Goal: Obtain resource: Obtain resource

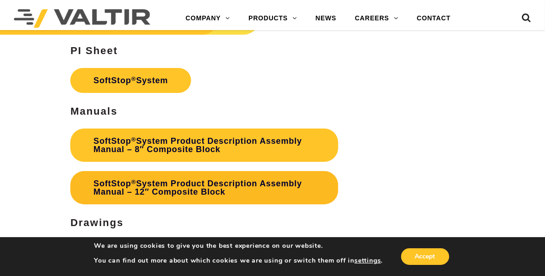
scroll to position [2329, 0]
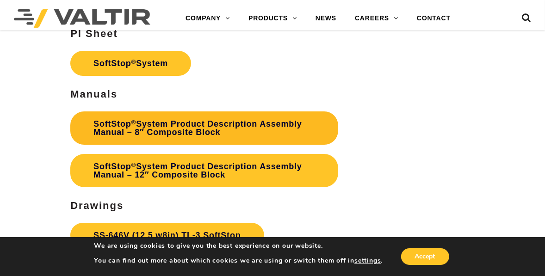
click at [206, 118] on link "SoftStop ® System Product Description Assembly Manual – 8″ Composite Block" at bounding box center [204, 128] width 268 height 33
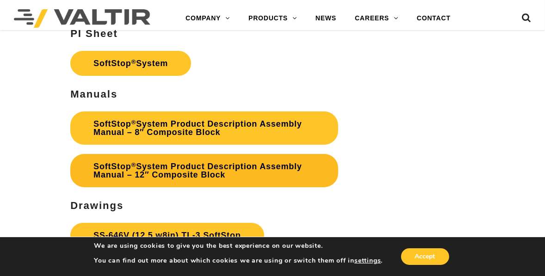
click at [196, 165] on link "SoftStop ® System Product Description Assembly Manual – 12″ Composite Block" at bounding box center [204, 170] width 268 height 33
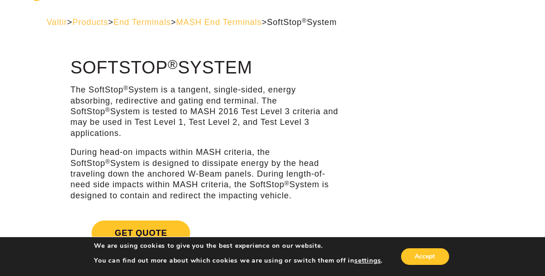
scroll to position [0, 0]
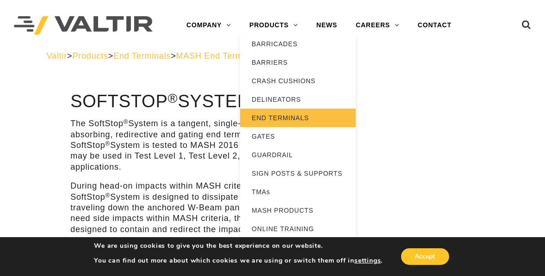
click at [258, 117] on link "END TERMINALS" at bounding box center [298, 118] width 116 height 19
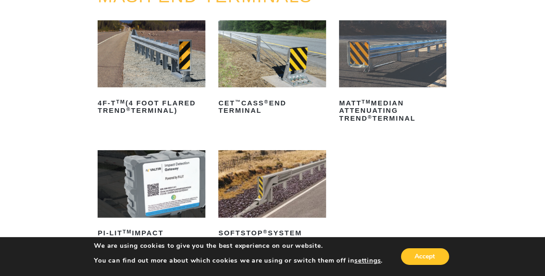
scroll to position [185, 0]
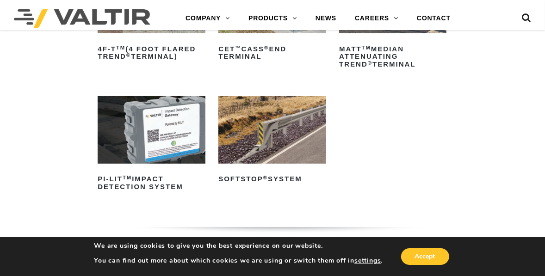
click at [291, 139] on img at bounding box center [271, 129] width 107 height 67
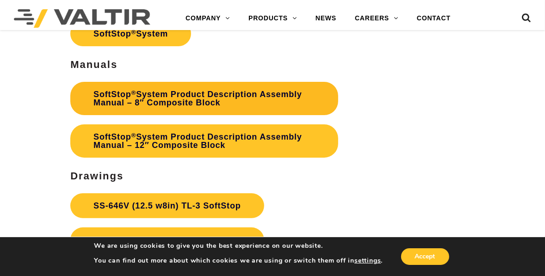
scroll to position [2370, 0]
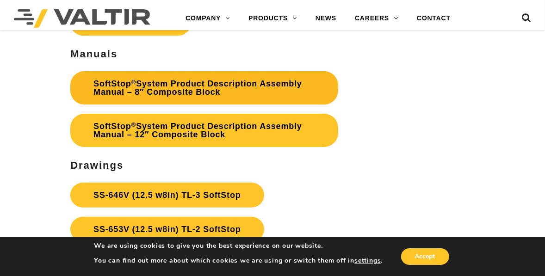
click at [175, 81] on link "SoftStop ® System Product Description Assembly Manual – 8″ Composite Block" at bounding box center [204, 87] width 268 height 33
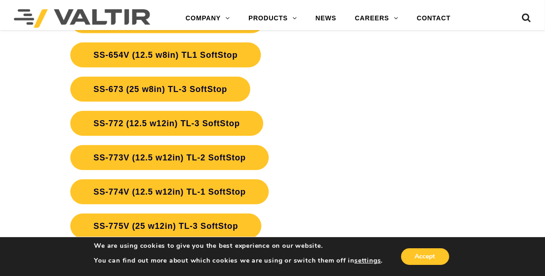
scroll to position [2592, 0]
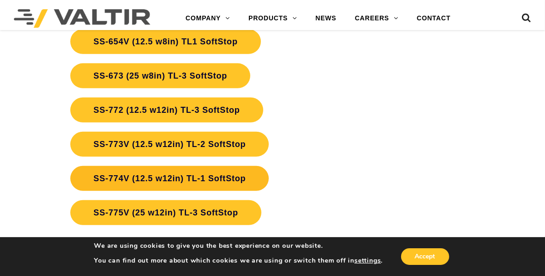
click at [149, 168] on link "SS-774V (12.5 w12in) TL-1 SoftStop" at bounding box center [169, 178] width 199 height 25
